Goal: Complete application form

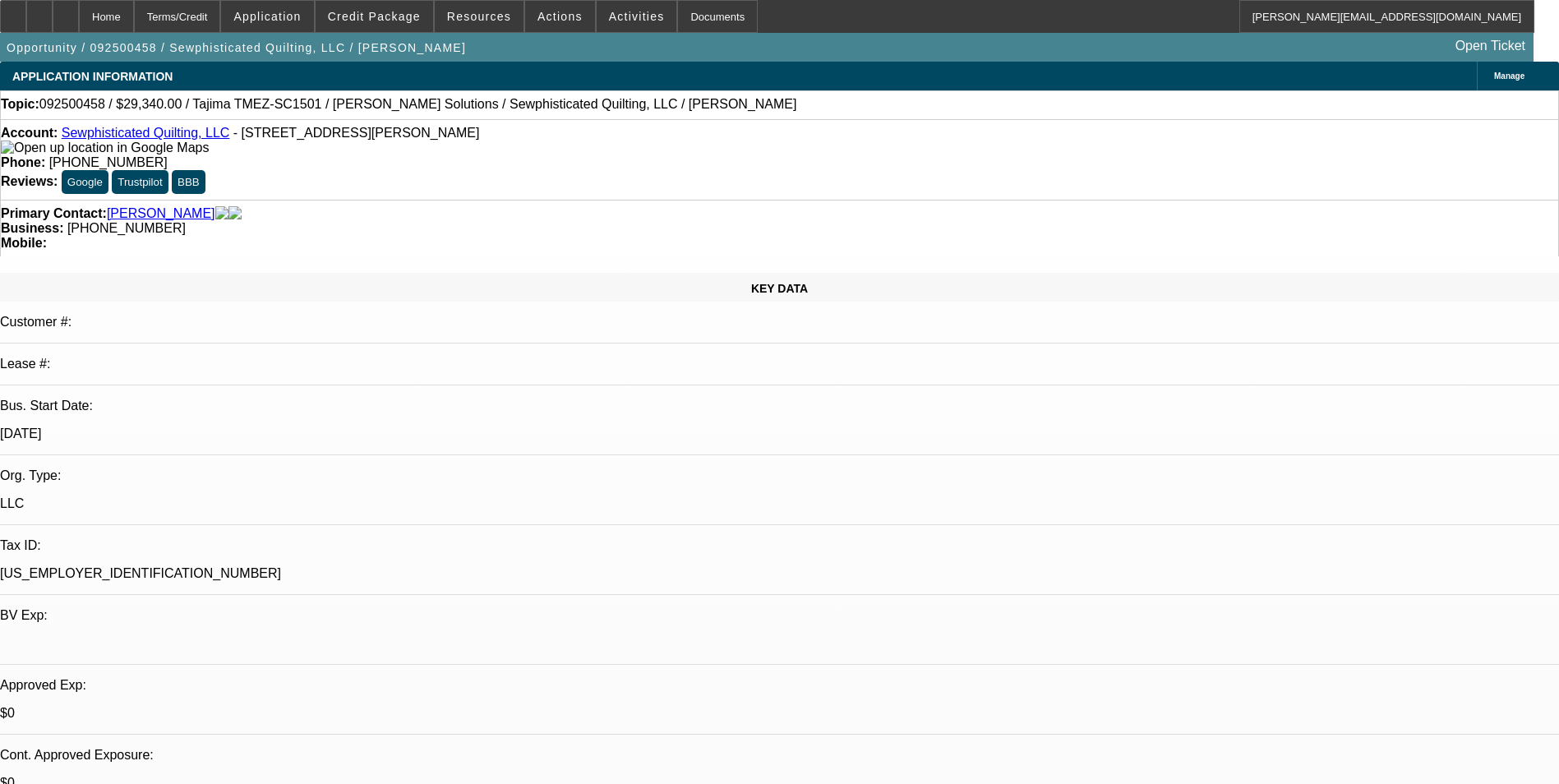
select select "0"
select select "2"
select select "0.1"
select select "4"
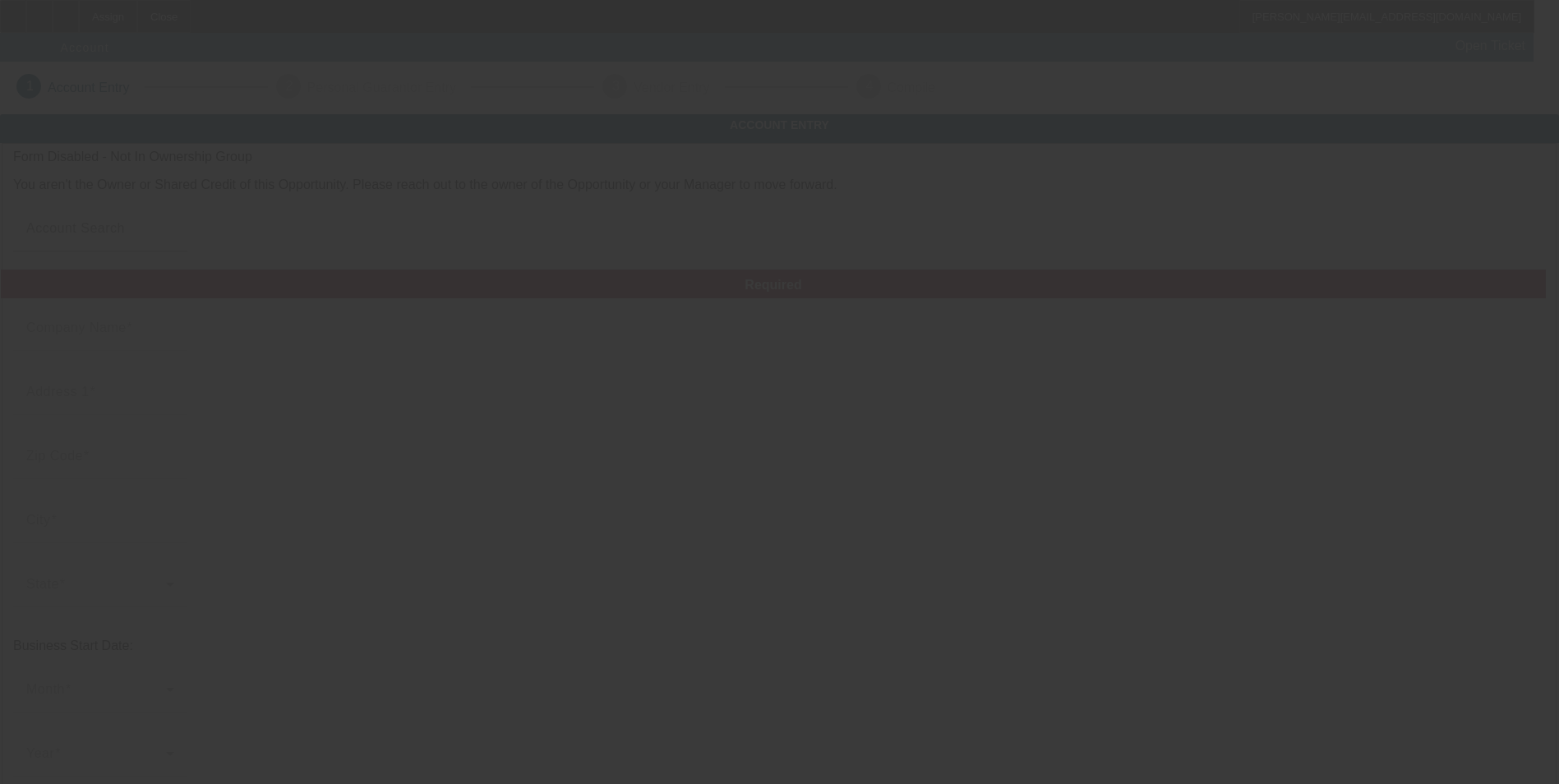
type input "Alyn Performance Group"
type input "[STREET_ADDRESS][PERSON_NAME]"
type input "78041"
type input "Laredo"
type input "[PHONE_NUMBER]"
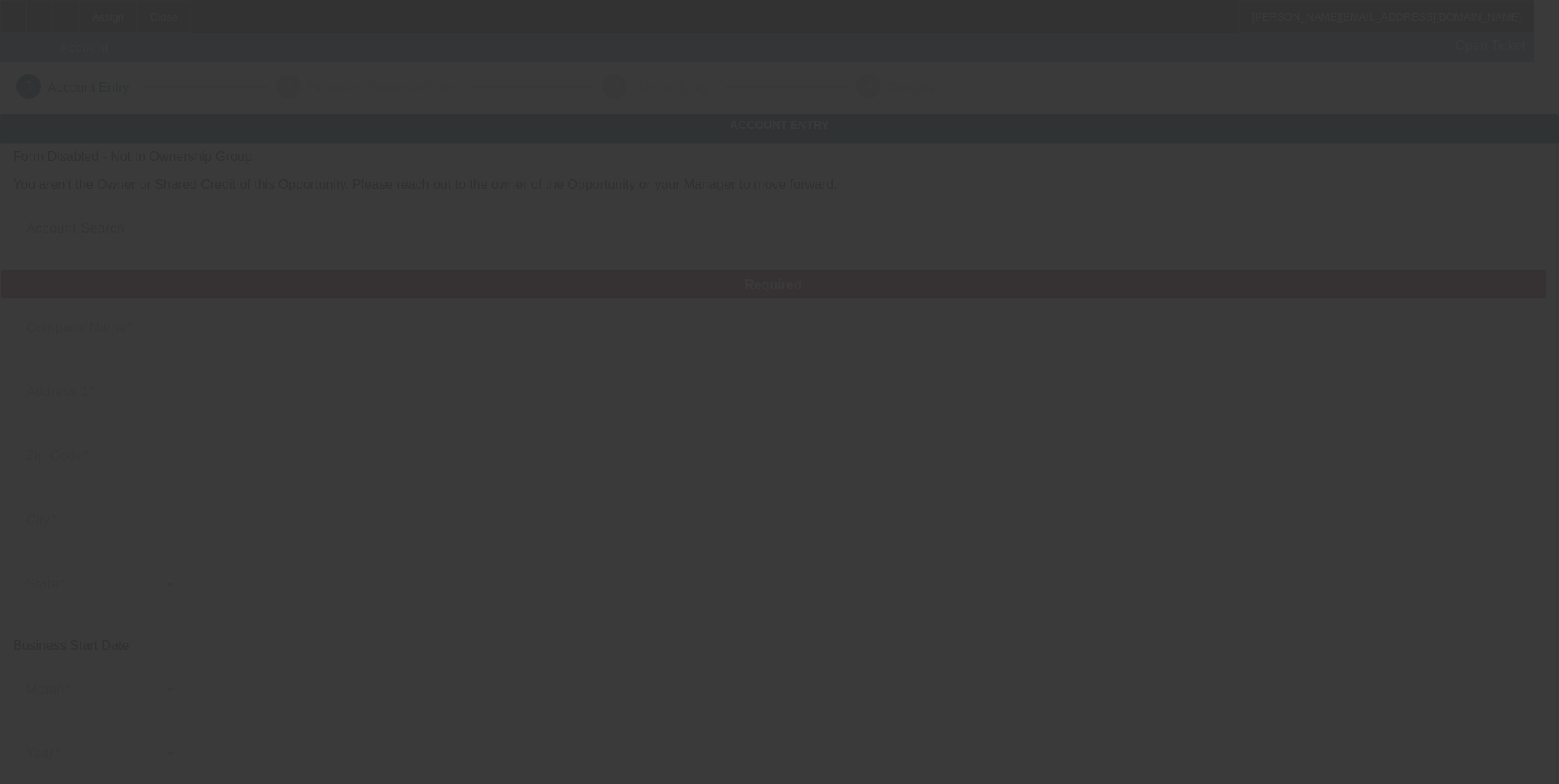
type input "Tres Print Lab"
type input "[EMAIL_ADDRESS][DOMAIN_NAME]"
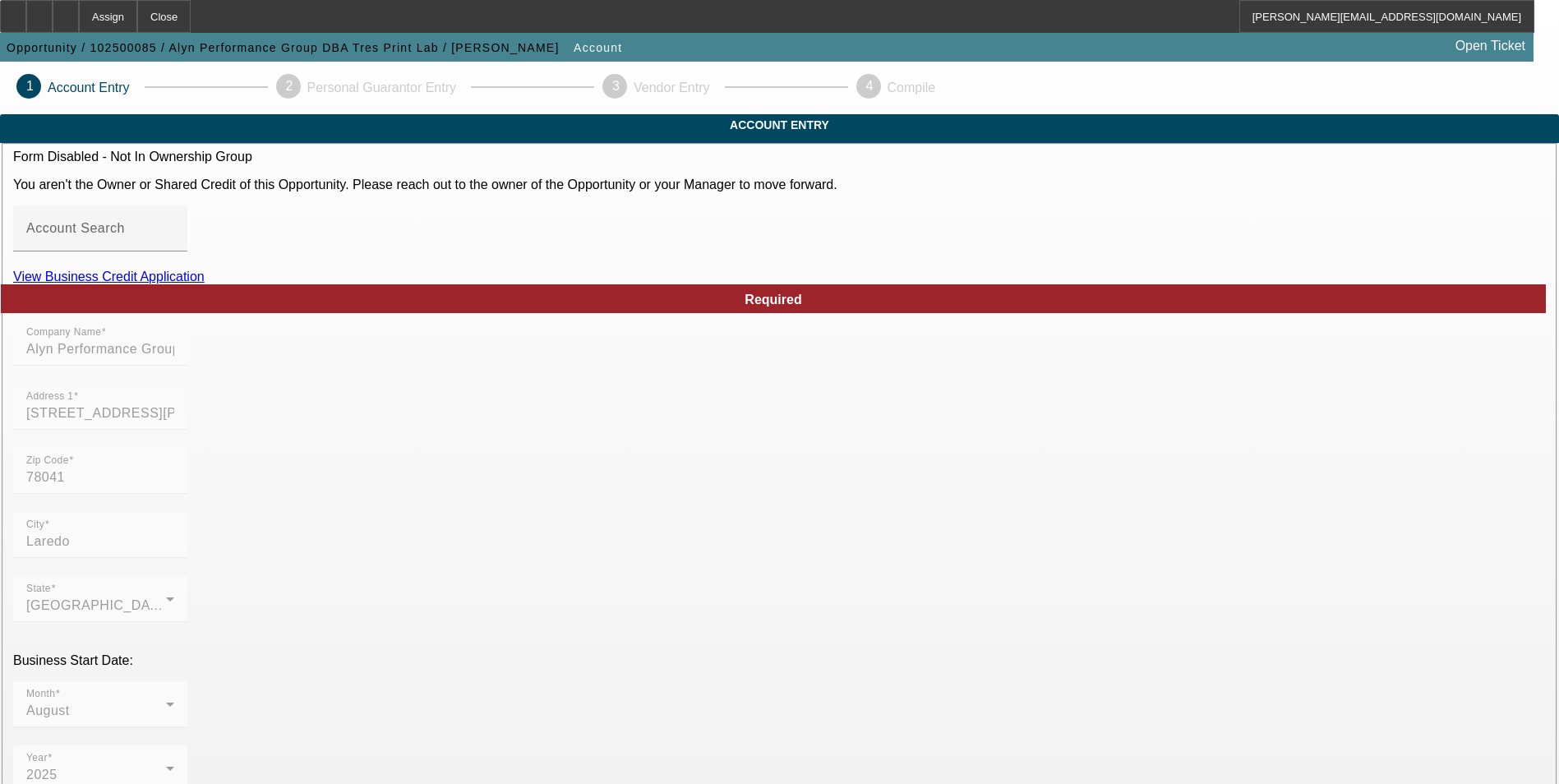
click at [205, 283] on link "View Business Credit Application" at bounding box center [109, 276] width 191 height 14
click at [13, 10] on icon at bounding box center [13, 10] width 0 height 0
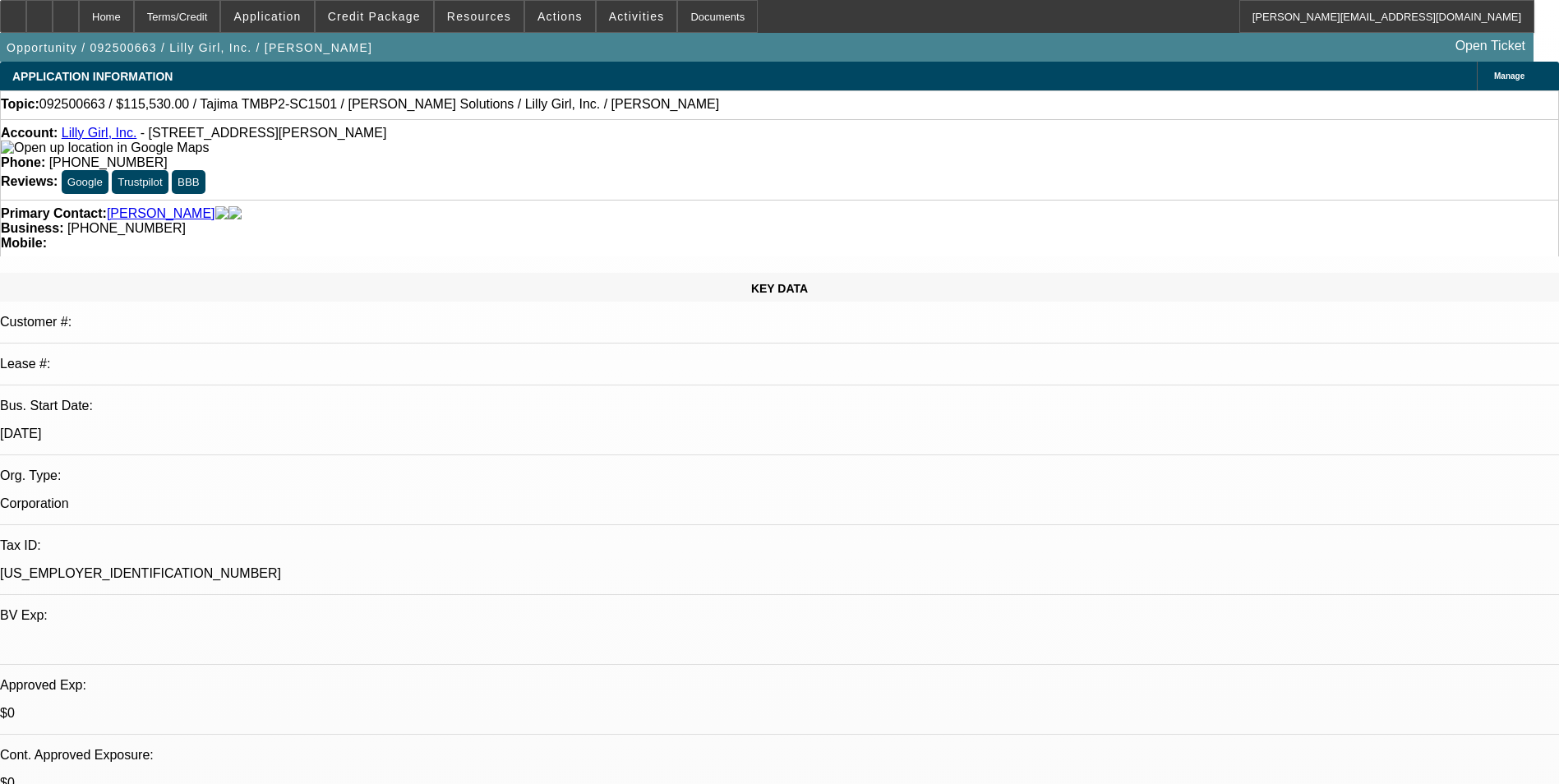
select select "0"
select select "2"
select select "0"
select select "6"
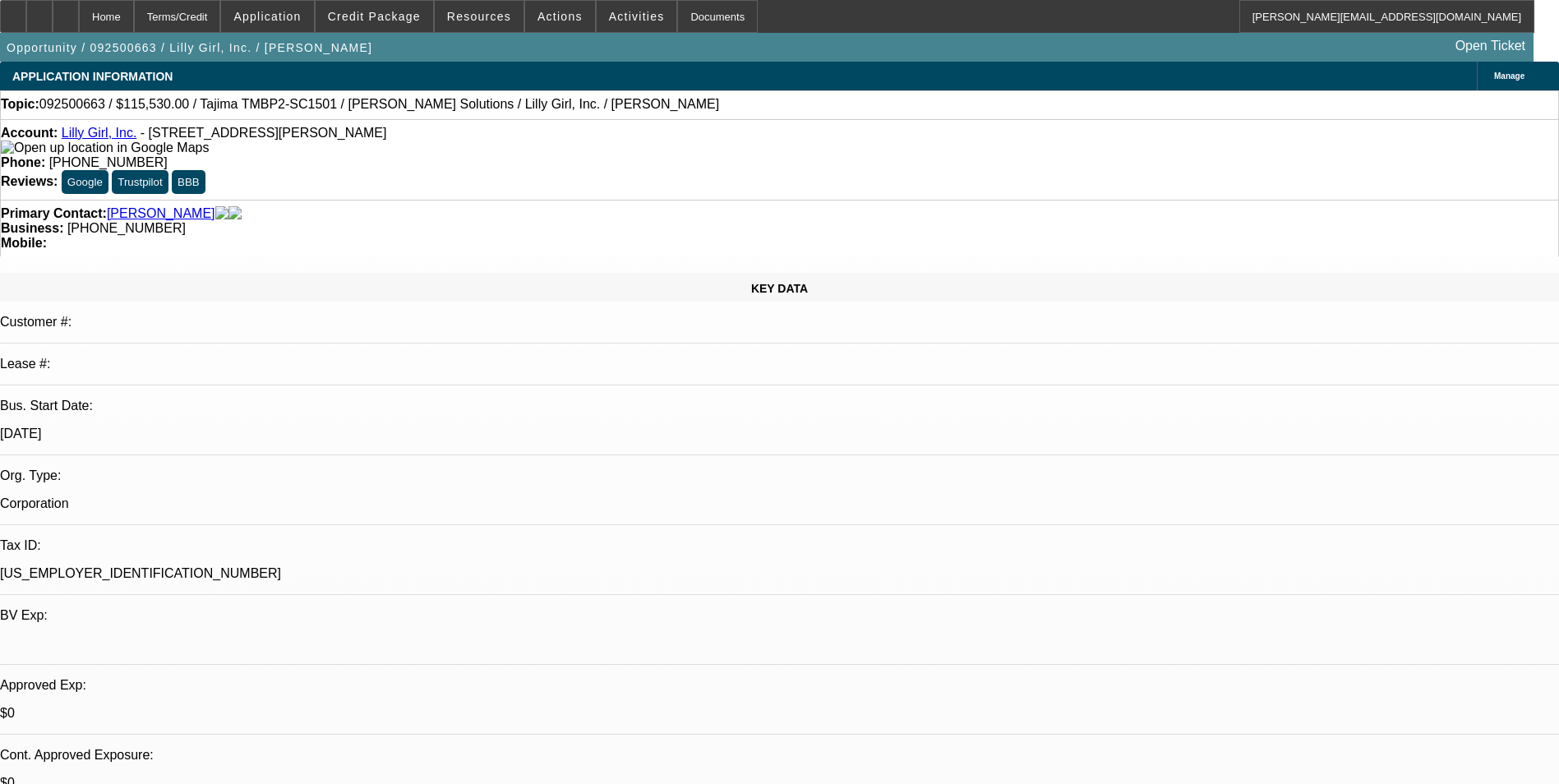
select select "0"
select select "2"
select select "0"
select select "6"
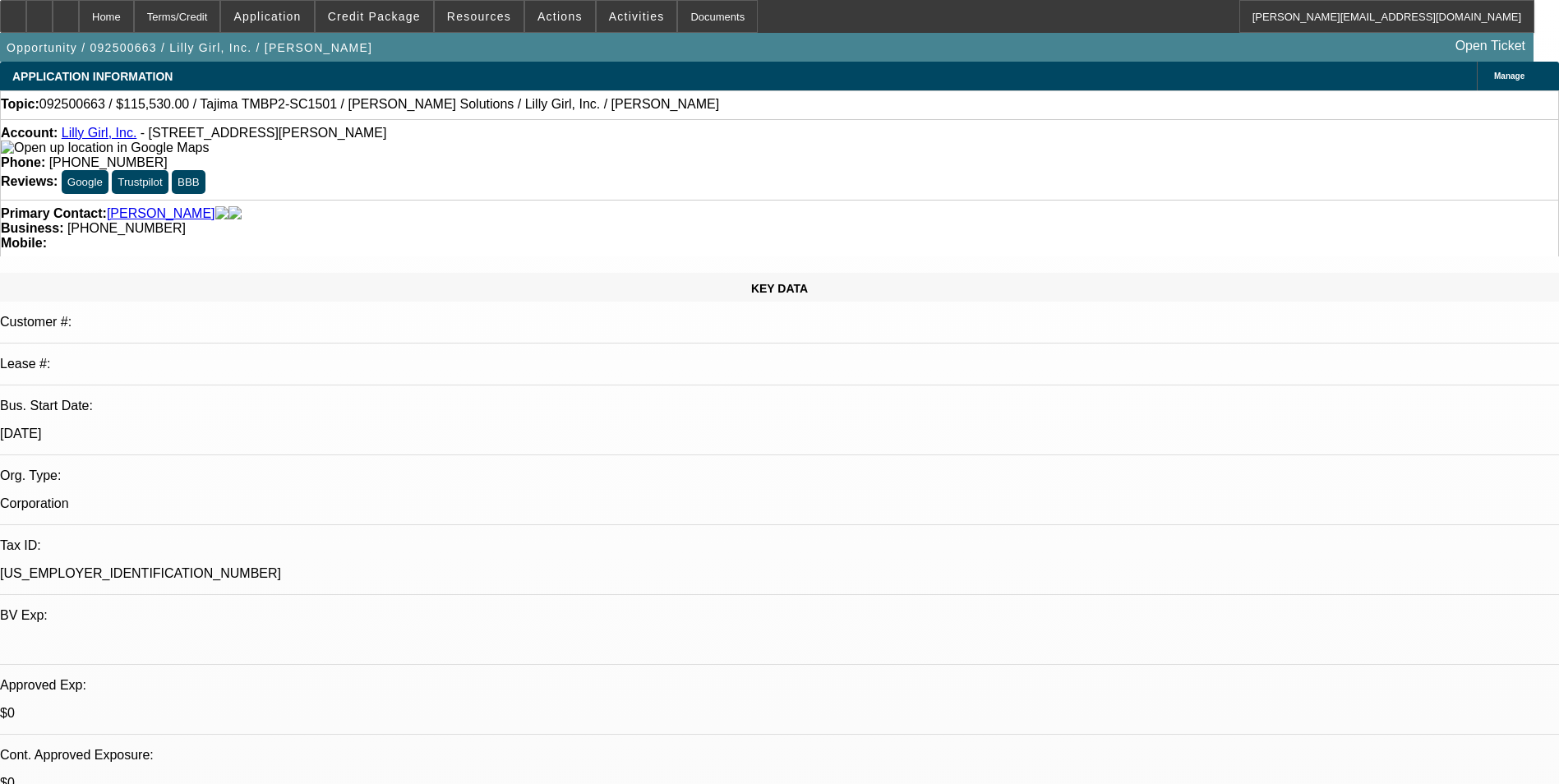
select select "0"
select select "2"
select select "0"
select select "6"
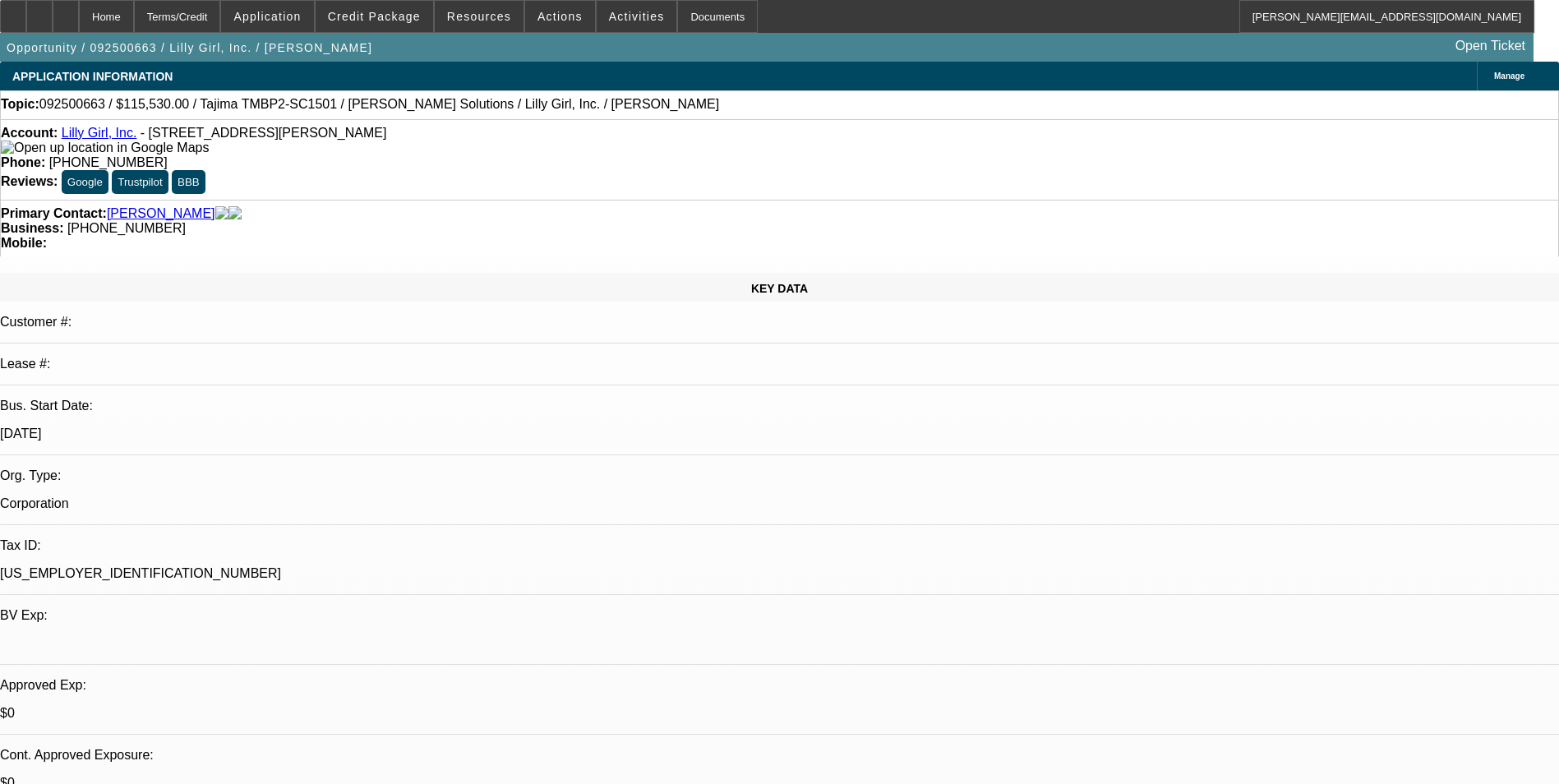
select select "0"
select select "2"
select select "0"
select select "6"
